Goal: Task Accomplishment & Management: Use online tool/utility

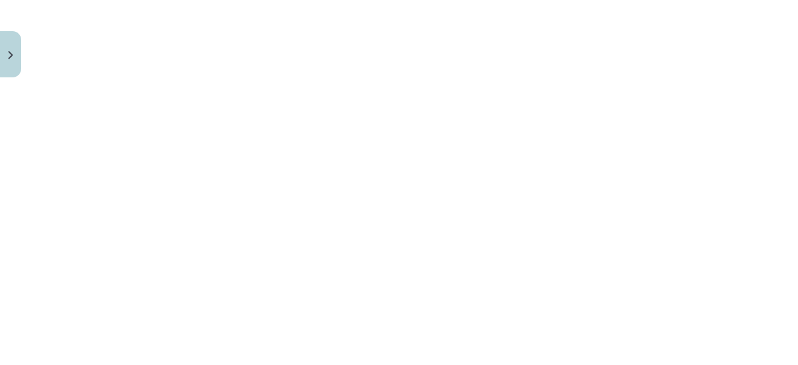
scroll to position [1345, 0]
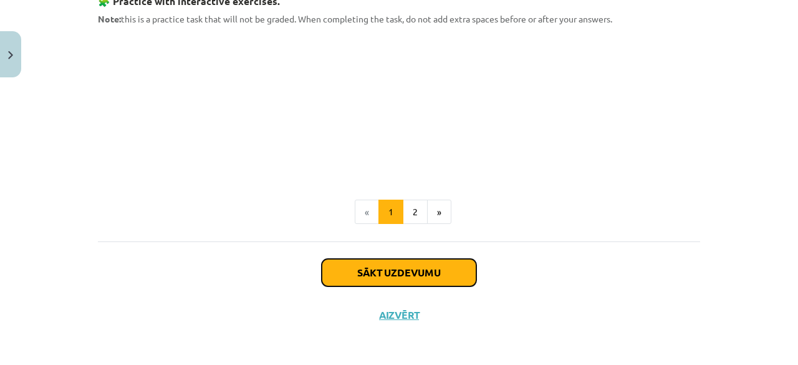
click at [395, 275] on button "Sākt uzdevumu" at bounding box center [399, 272] width 155 height 27
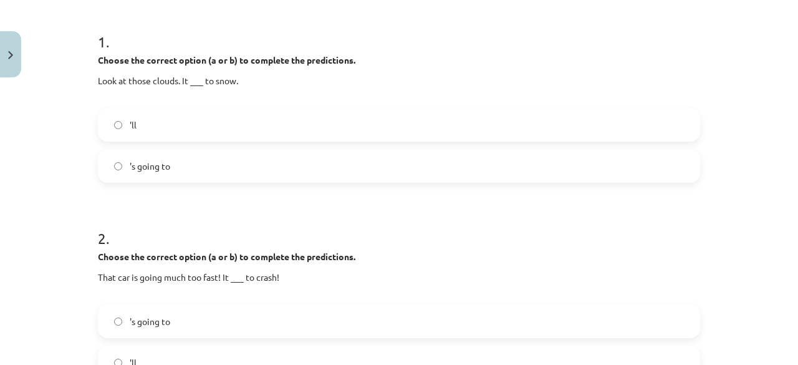
scroll to position [250, 0]
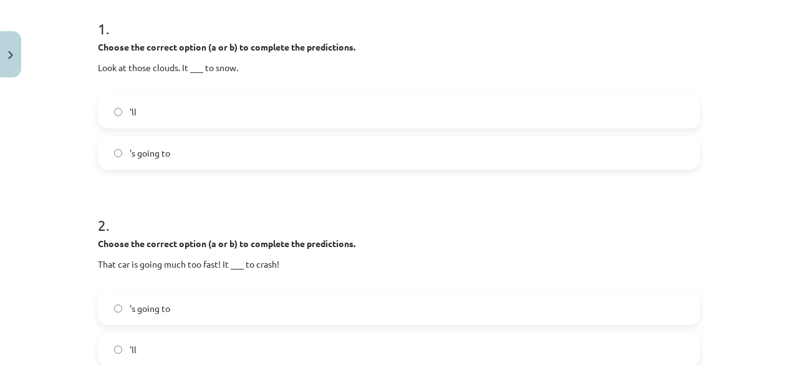
click at [158, 153] on span "'s going to" at bounding box center [150, 152] width 41 height 13
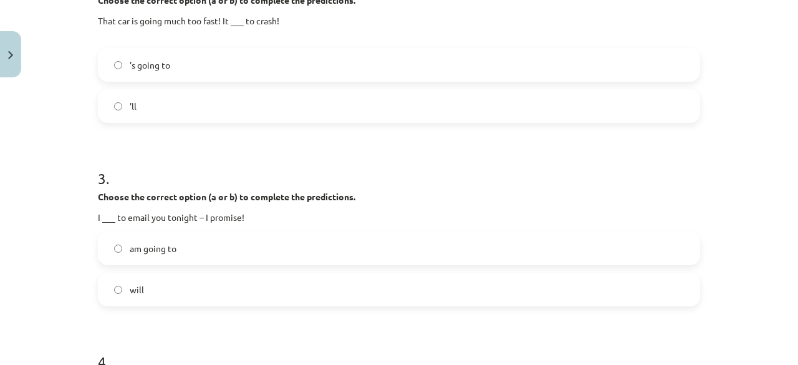
scroll to position [496, 0]
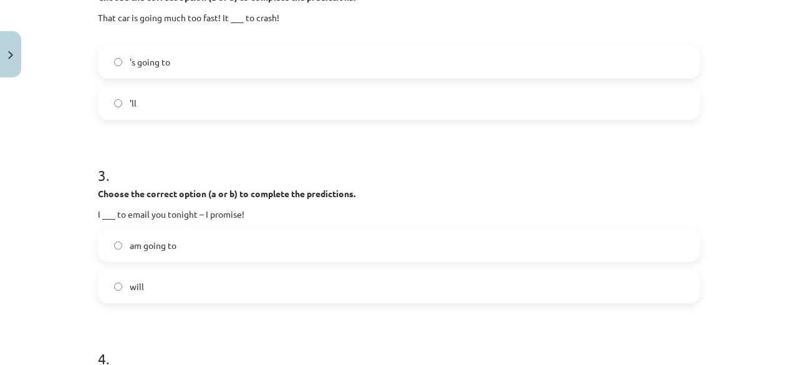
click at [211, 107] on label "'ll" at bounding box center [399, 102] width 600 height 31
click at [226, 68] on label "'s going to" at bounding box center [399, 61] width 600 height 31
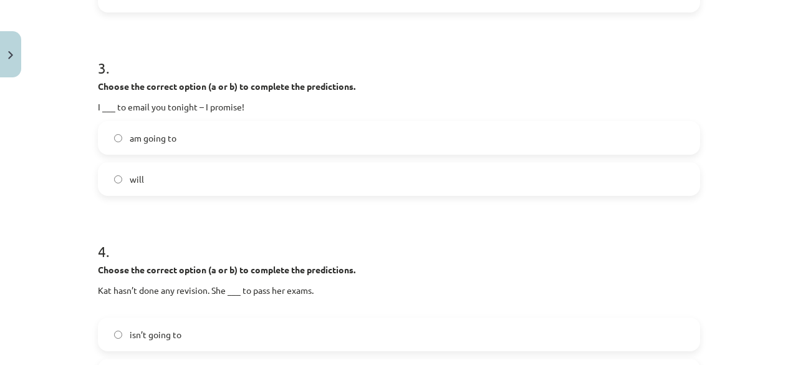
scroll to position [608, 0]
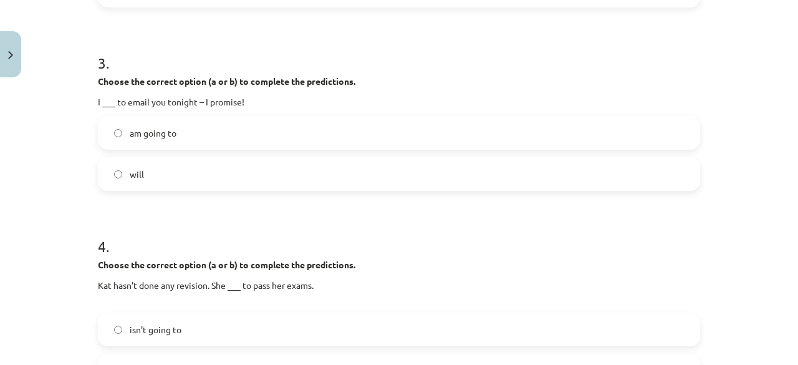
click at [178, 148] on div "am going to" at bounding box center [399, 133] width 602 height 34
click at [200, 133] on label "am going to" at bounding box center [399, 132] width 600 height 31
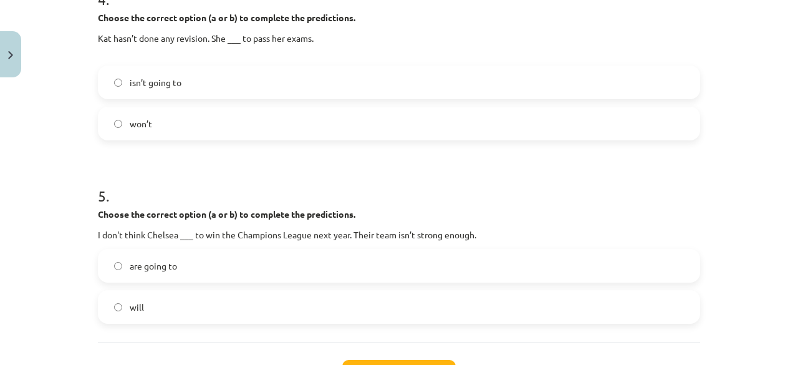
scroll to position [844, 0]
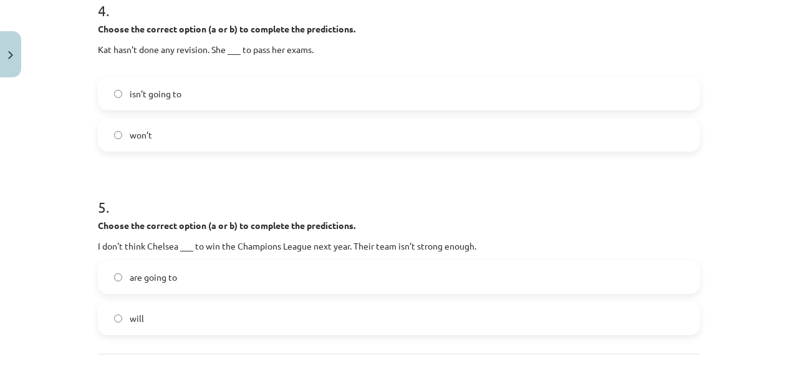
drag, startPoint x: 199, startPoint y: 127, endPoint x: 240, endPoint y: 138, distance: 42.2
click at [199, 126] on label "won’t" at bounding box center [399, 134] width 600 height 31
click at [257, 79] on label "isn’t going to" at bounding box center [399, 93] width 600 height 31
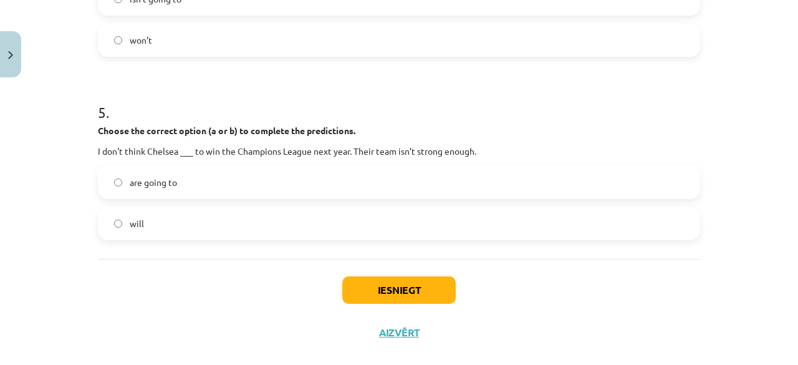
scroll to position [957, 0]
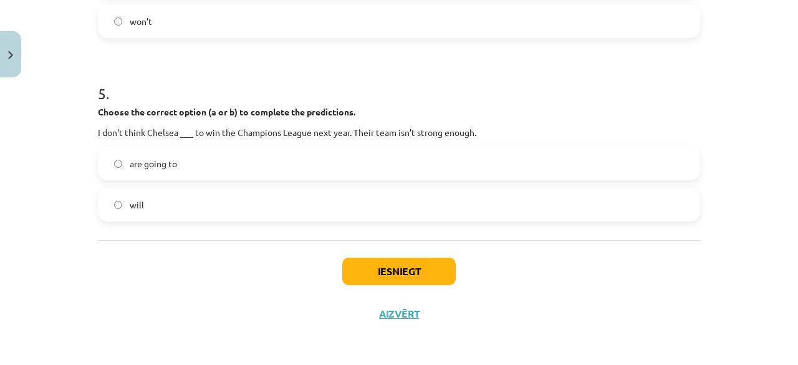
click at [206, 162] on label "are going to" at bounding box center [399, 163] width 600 height 31
click at [390, 270] on button "Iesniegt" at bounding box center [398, 270] width 113 height 27
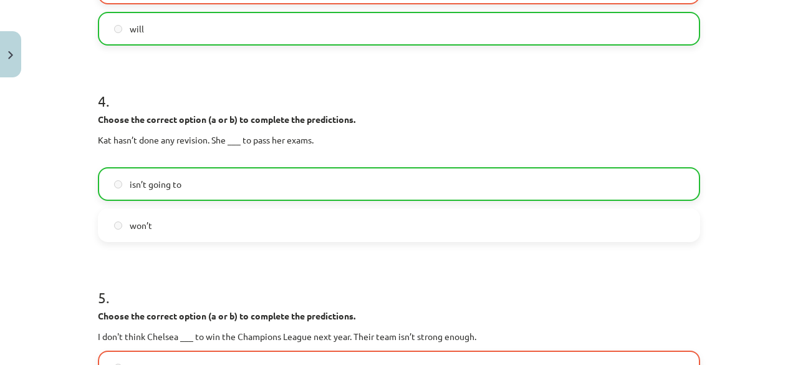
scroll to position [997, 0]
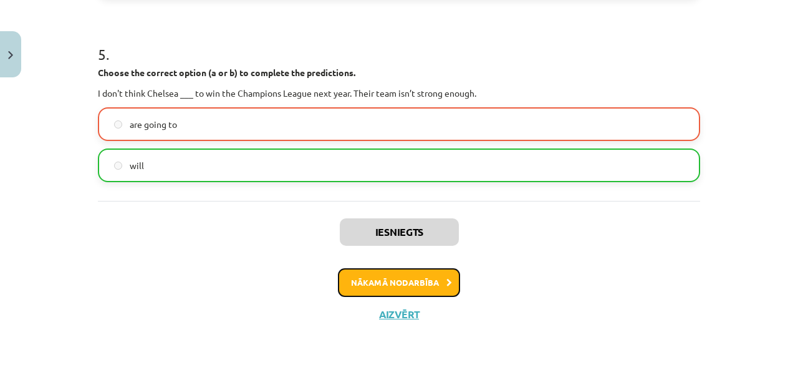
click at [429, 281] on button "Nākamā nodarbība" at bounding box center [399, 282] width 122 height 29
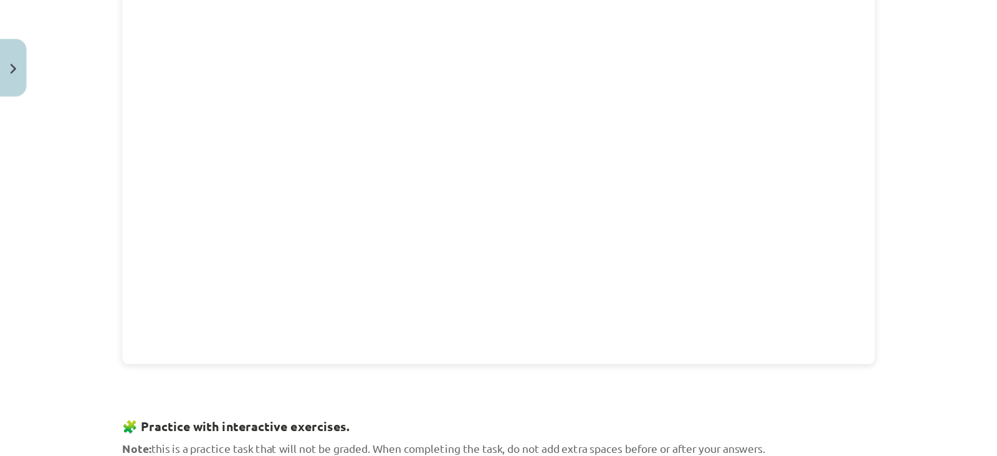
scroll to position [938, 0]
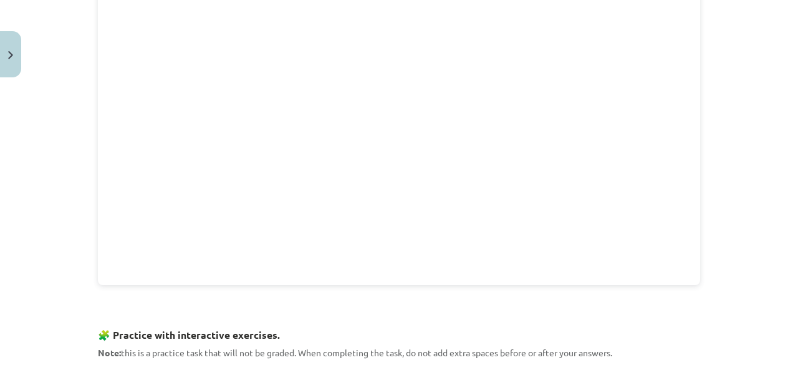
drag, startPoint x: 787, startPoint y: 181, endPoint x: 784, endPoint y: 139, distance: 41.8
click at [784, 139] on div "Mācību tēma: Angļu valodas 8. klases 1. ieskaites mācību materiāls #4 📝 Topic 3…" at bounding box center [399, 182] width 798 height 365
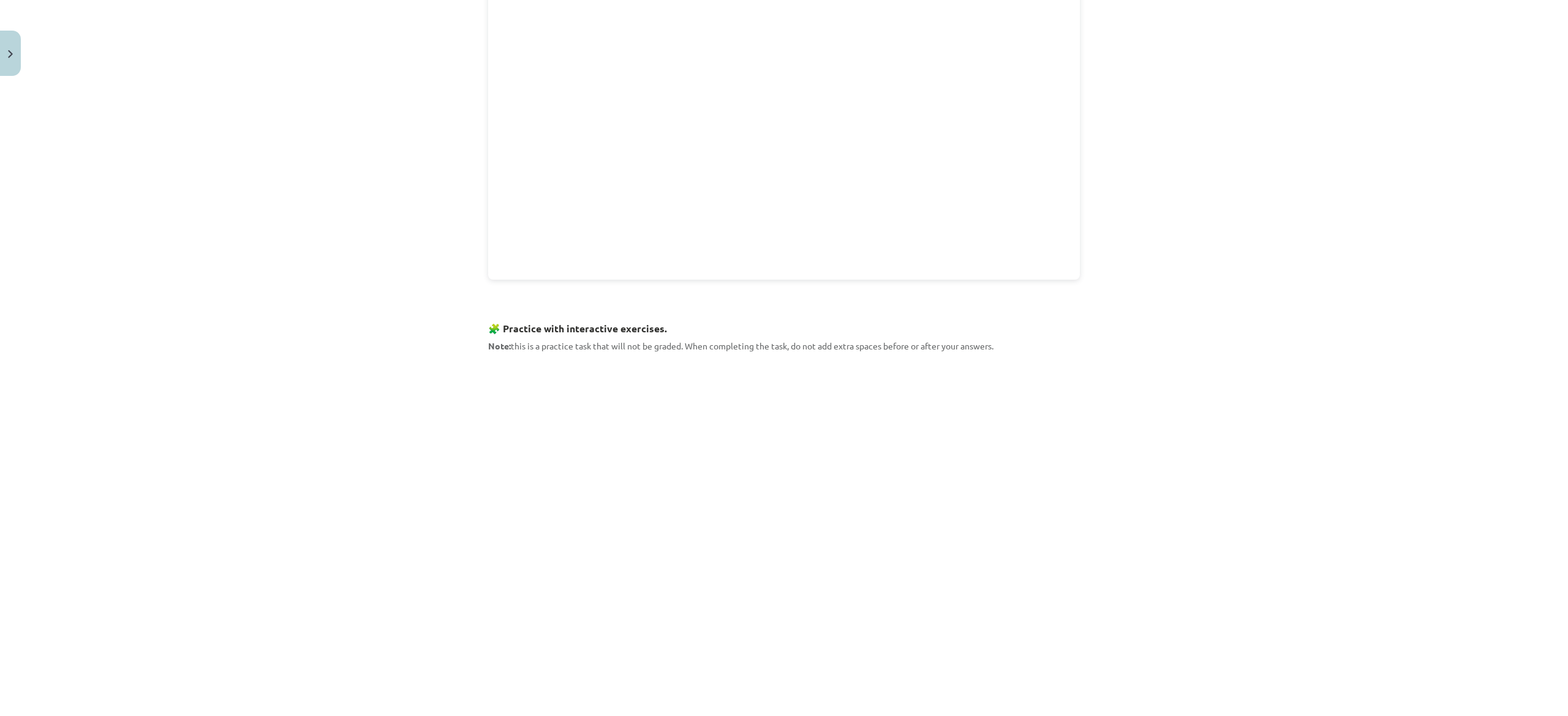
drag, startPoint x: 718, startPoint y: 2, endPoint x: 1096, endPoint y: 299, distance: 480.7
click at [783, 296] on div "Mācību tēma: Angļu valodas 8. klases 1. ieskaites mācību materiāls #4 📝 Topic 3…" at bounding box center [784, 358] width 1568 height 716
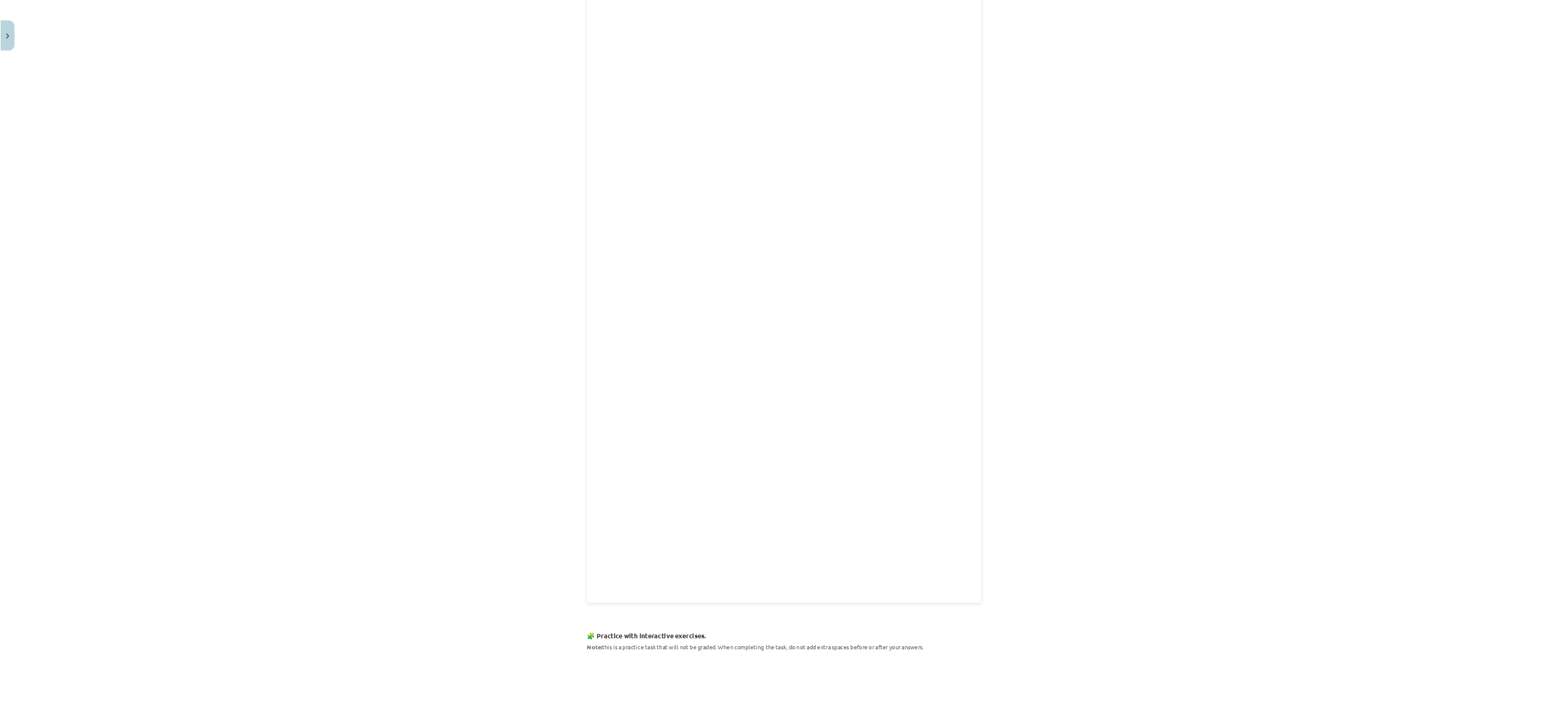
scroll to position [297, 0]
drag, startPoint x: 1483, startPoint y: 0, endPoint x: 1148, endPoint y: 415, distance: 533.3
click at [783, 358] on div "Mācību tēma: Angļu valodas 8. klases 1. ieskaites mācību materiāls #4 📝 Topic 3…" at bounding box center [784, 358] width 1568 height 716
